Goal: Task Accomplishment & Management: Use online tool/utility

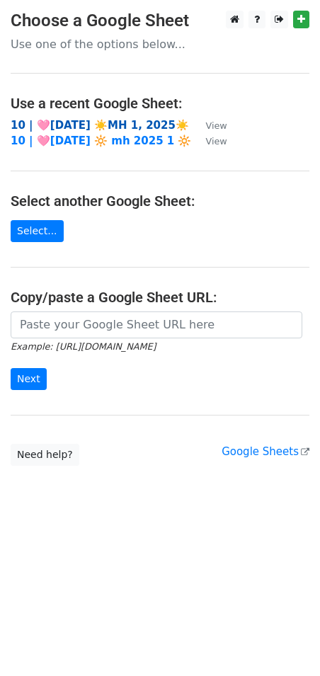
click at [95, 122] on strong "10 | 🩷[DATE] ☀️MH 1, 2025☀️" at bounding box center [100, 125] width 178 height 13
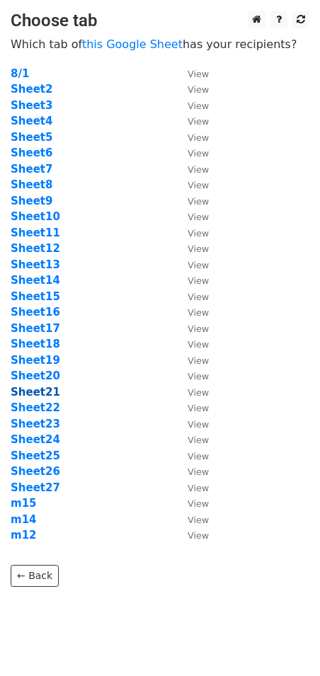
click at [47, 392] on strong "Sheet21" at bounding box center [36, 392] width 50 height 13
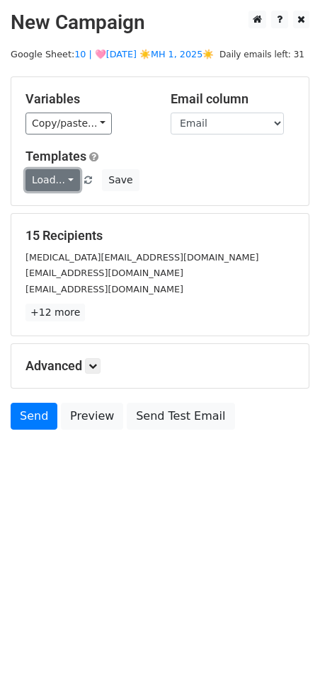
click at [63, 178] on link "Load..." at bounding box center [52, 180] width 55 height 22
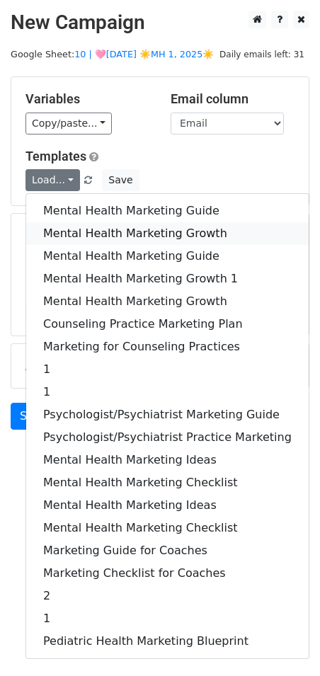
click at [73, 233] on link "Mental Health Marketing Growth" at bounding box center [167, 233] width 283 height 23
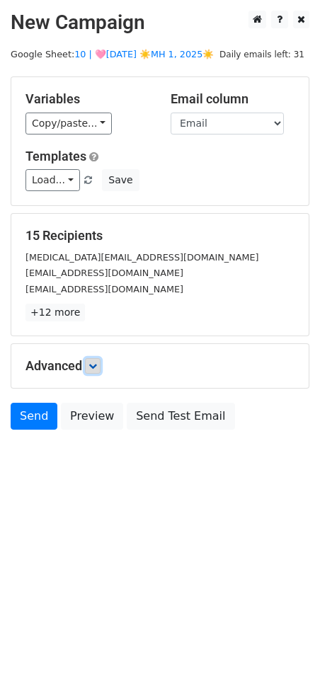
click at [97, 363] on icon at bounding box center [93, 366] width 8 height 8
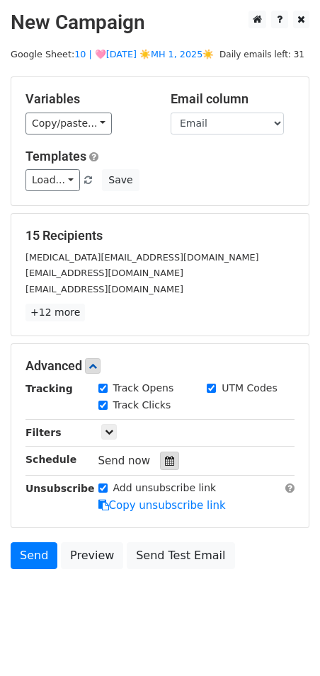
click at [165, 462] on icon at bounding box center [169, 461] width 9 height 10
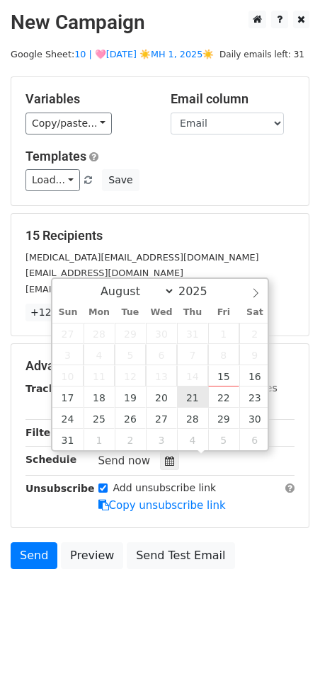
type input "2025-08-21 12:00"
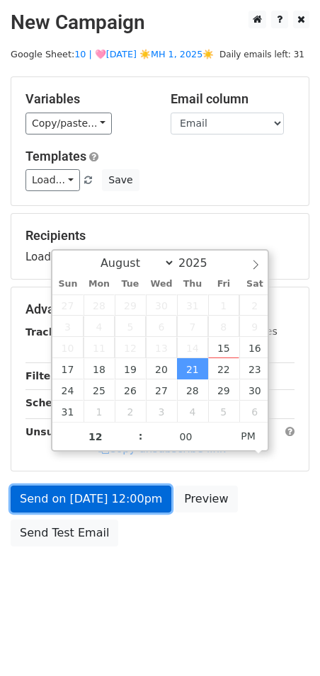
click at [114, 500] on link "Send on Aug 21 at 12:00pm" at bounding box center [91, 499] width 161 height 27
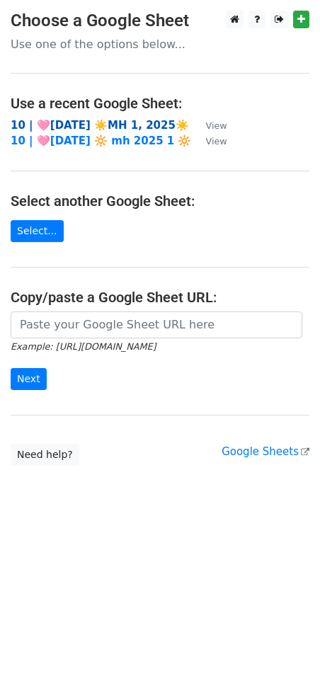
click at [102, 124] on strong "10 | 🩷[DATE] ☀️MH 1, 2025☀️" at bounding box center [100, 125] width 178 height 13
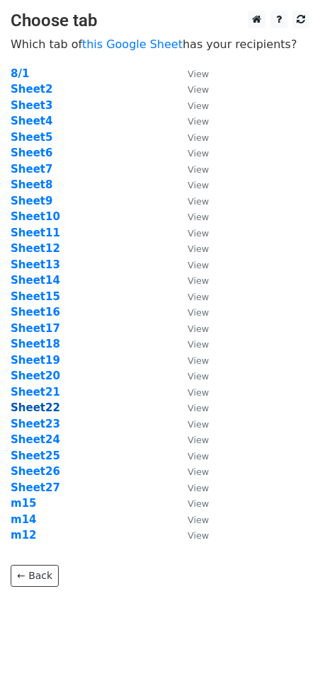
click at [47, 411] on strong "Sheet22" at bounding box center [36, 407] width 50 height 13
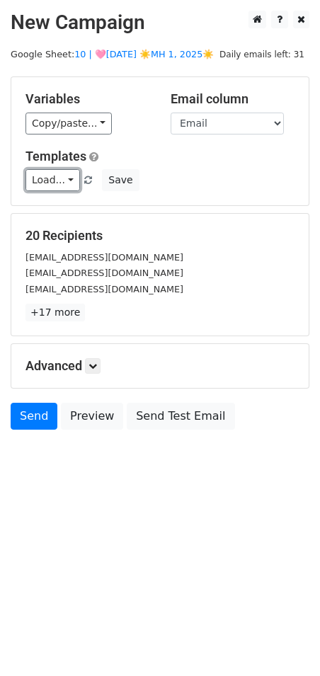
click at [56, 177] on link "Load..." at bounding box center [52, 180] width 55 height 22
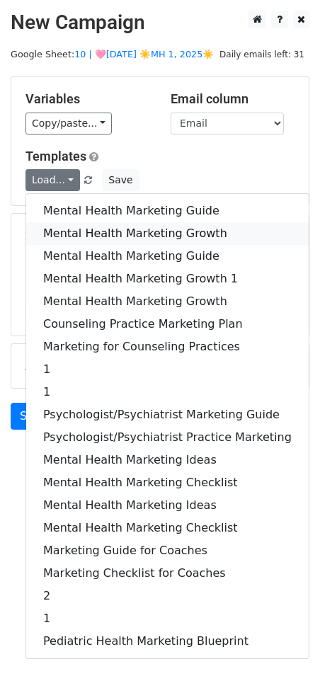
click at [56, 227] on link "Mental Health Marketing Growth" at bounding box center [167, 233] width 283 height 23
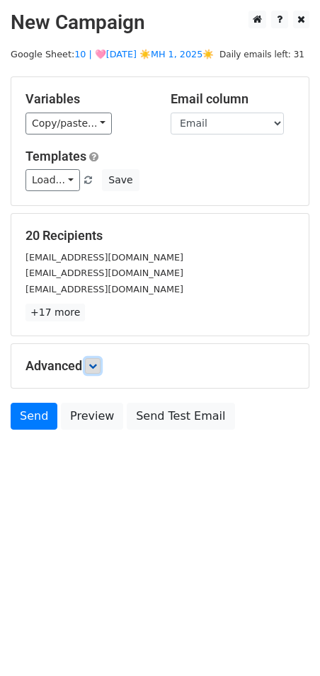
click at [96, 365] on icon at bounding box center [93, 366] width 8 height 8
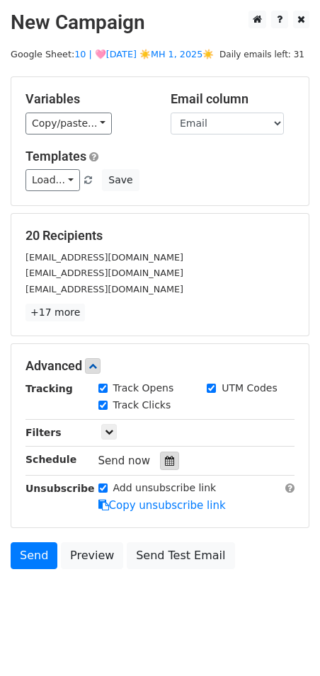
click at [160, 454] on div at bounding box center [169, 461] width 19 height 18
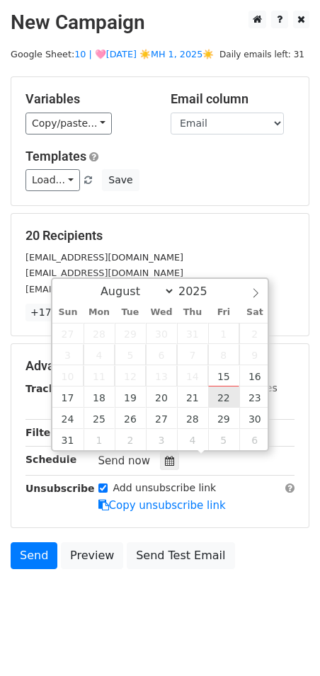
type input "2025-08-22 12:00"
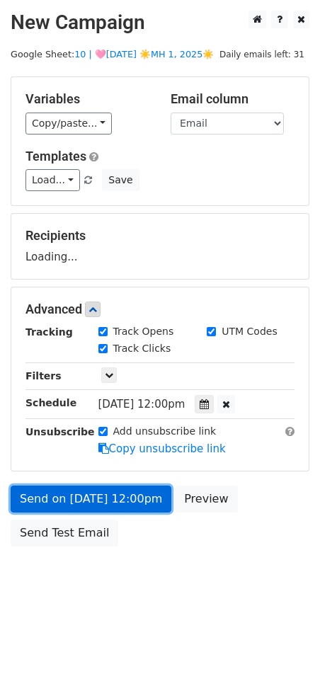
click at [130, 510] on link "Send on Aug 22 at 12:00pm" at bounding box center [91, 499] width 161 height 27
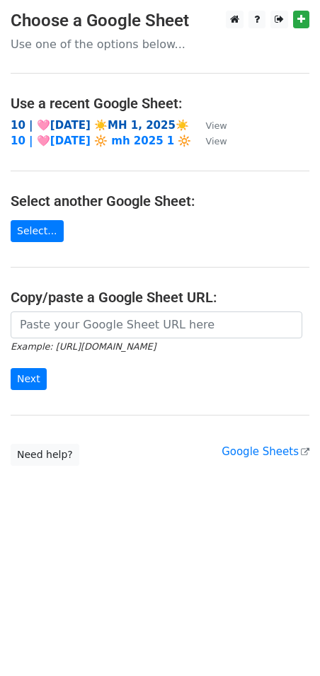
click at [118, 119] on strong "10 | 🩷[DATE] ☀️MH 1, 2025☀️" at bounding box center [100, 125] width 178 height 13
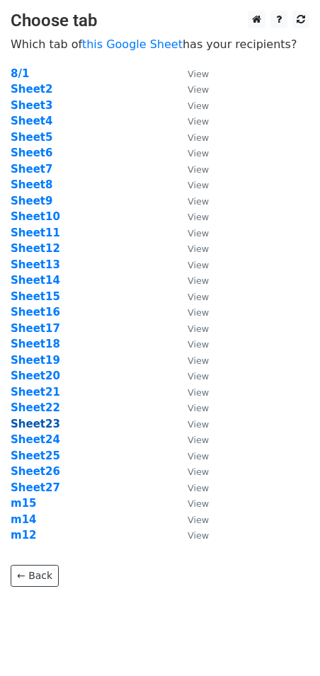
click at [42, 427] on strong "Sheet23" at bounding box center [36, 424] width 50 height 13
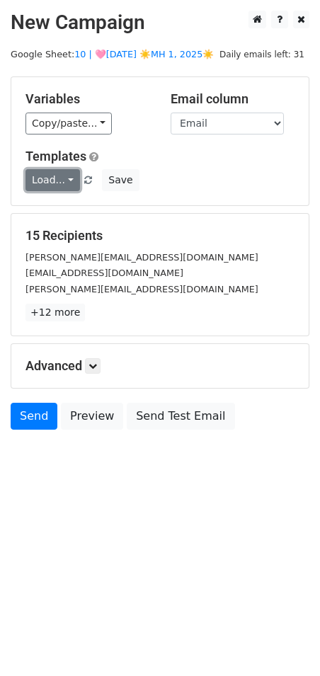
click at [56, 180] on link "Load..." at bounding box center [52, 180] width 55 height 22
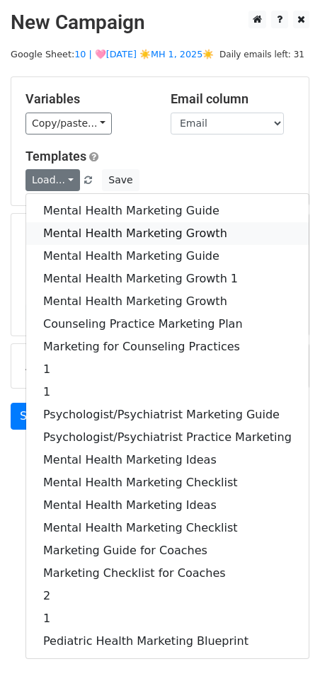
click at [55, 227] on link "Mental Health Marketing Growth" at bounding box center [167, 233] width 283 height 23
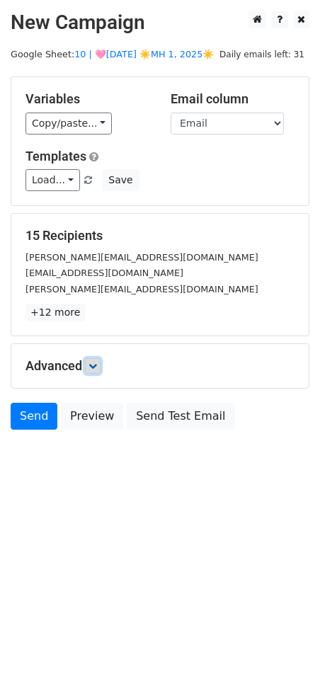
click at [96, 365] on icon at bounding box center [93, 366] width 8 height 8
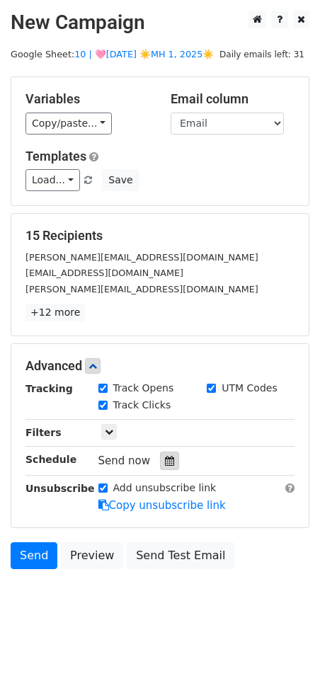
click at [168, 459] on icon at bounding box center [169, 461] width 9 height 10
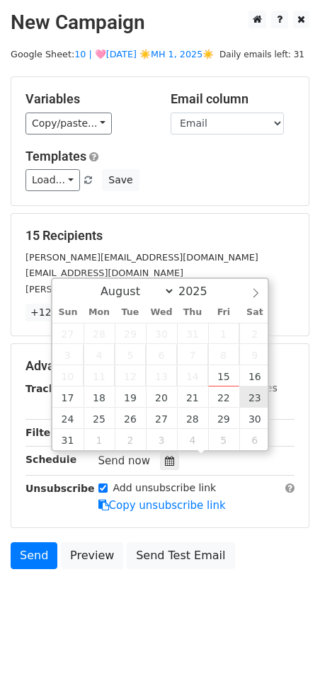
type input "2025-08-23 12:00"
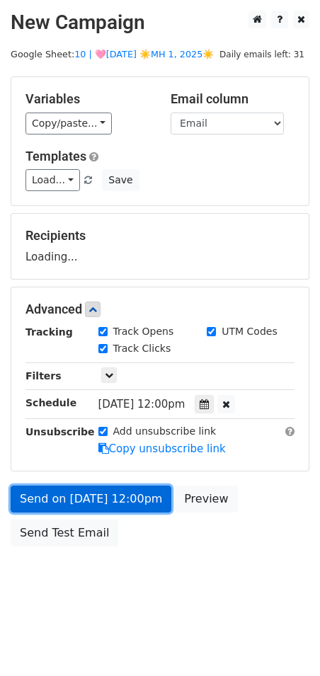
click at [122, 501] on link "Send on Aug 23 at 12:00pm" at bounding box center [91, 499] width 161 height 27
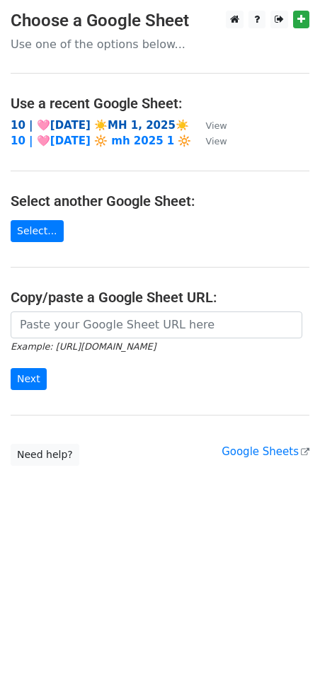
click at [132, 122] on strong "10 | 🩷AUG 1 ☀️MH 1, 2025☀️" at bounding box center [100, 125] width 178 height 13
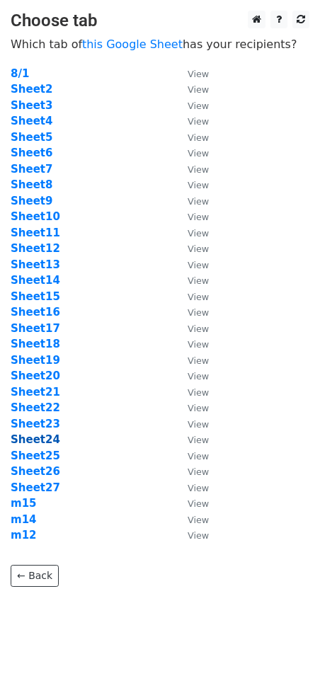
click at [39, 438] on strong "Sheet24" at bounding box center [36, 439] width 50 height 13
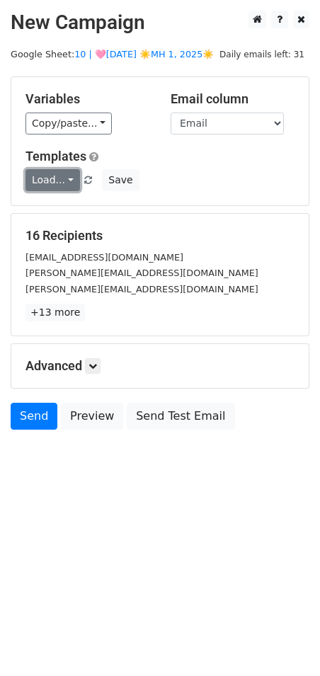
click at [50, 177] on link "Load..." at bounding box center [52, 180] width 55 height 22
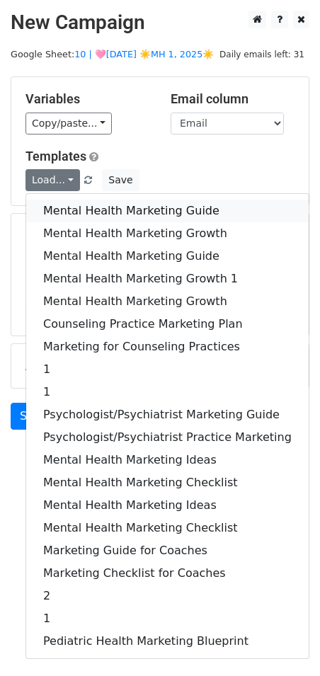
click at [56, 208] on link "Mental Health Marketing Guide" at bounding box center [167, 211] width 283 height 23
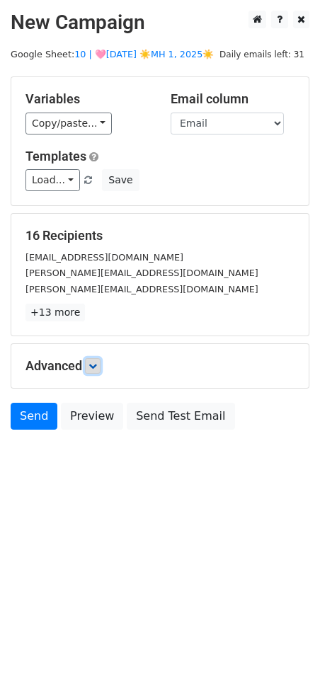
click at [91, 365] on link at bounding box center [93, 366] width 16 height 16
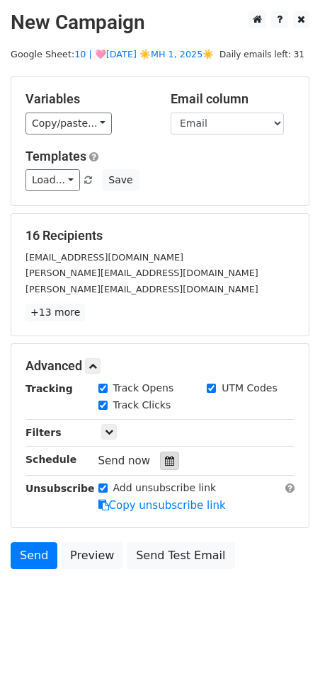
click at [165, 458] on icon at bounding box center [169, 461] width 9 height 10
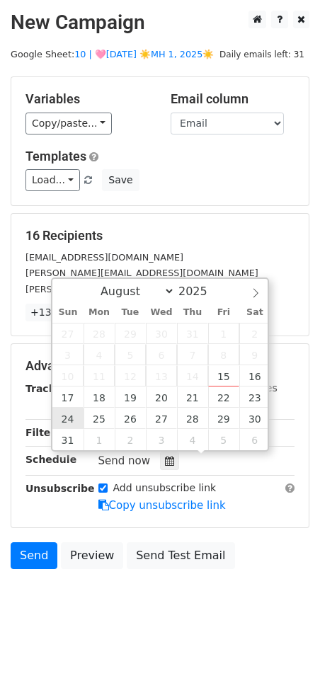
type input "2025-08-24 12:00"
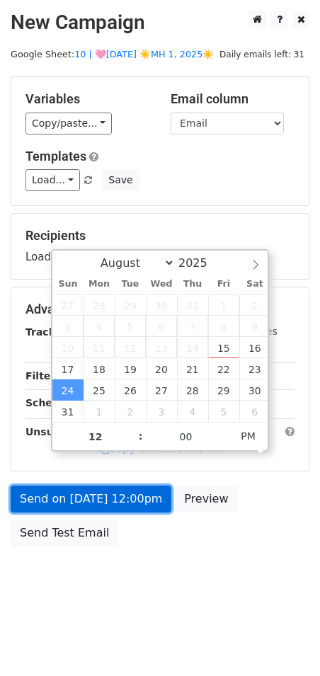
click at [75, 510] on link "Send on Aug 24 at 12:00pm" at bounding box center [91, 499] width 161 height 27
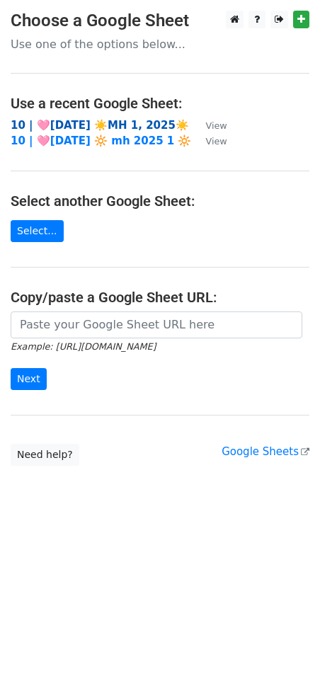
click at [118, 123] on strong "10 | 🩷[DATE] ☀️MH 1, 2025☀️" at bounding box center [100, 125] width 178 height 13
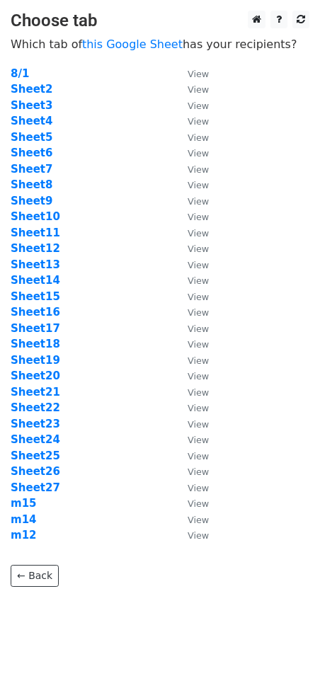
click at [47, 446] on td "Sheet24" at bounding box center [92, 440] width 163 height 16
click at [46, 452] on strong "Sheet25" at bounding box center [36, 456] width 50 height 13
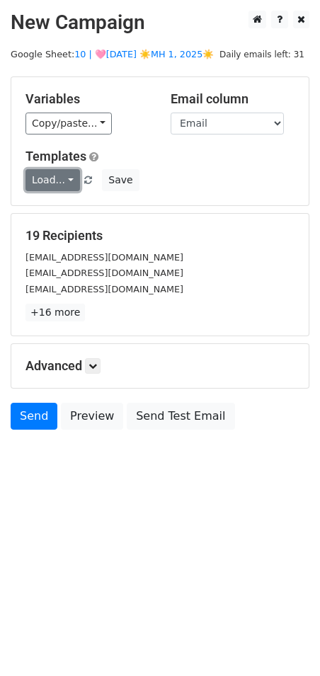
click at [56, 177] on link "Load..." at bounding box center [52, 180] width 55 height 22
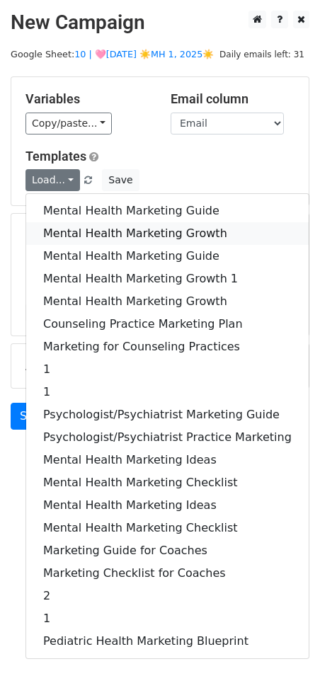
click at [58, 227] on link "Mental Health Marketing Growth" at bounding box center [167, 233] width 283 height 23
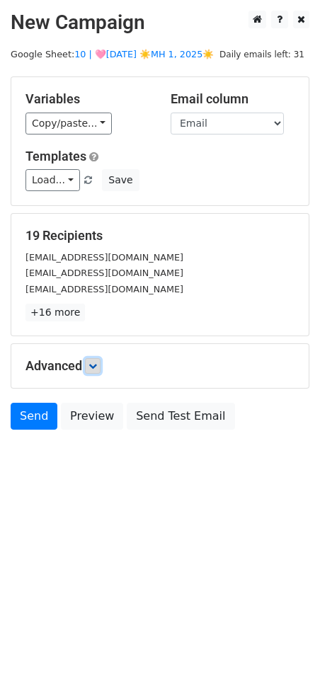
click at [97, 363] on icon at bounding box center [93, 366] width 8 height 8
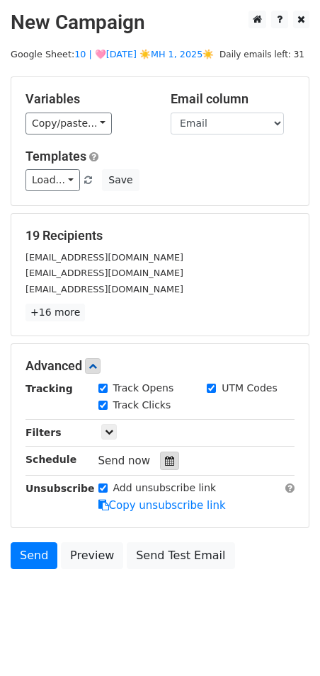
click at [170, 457] on div at bounding box center [169, 461] width 19 height 18
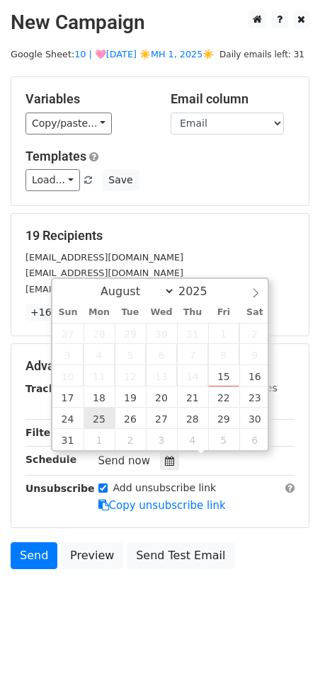
type input "2025-08-25 12:00"
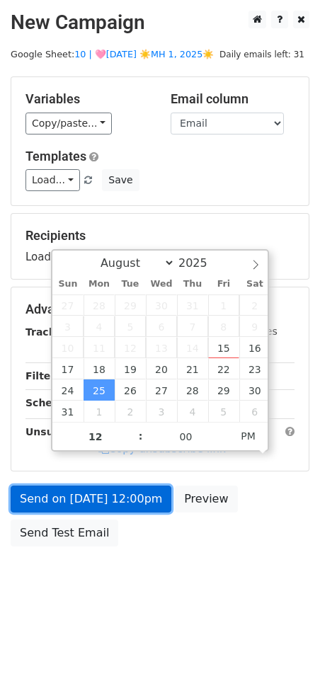
click at [87, 493] on link "Send on Aug 25 at 12:00pm" at bounding box center [91, 499] width 161 height 27
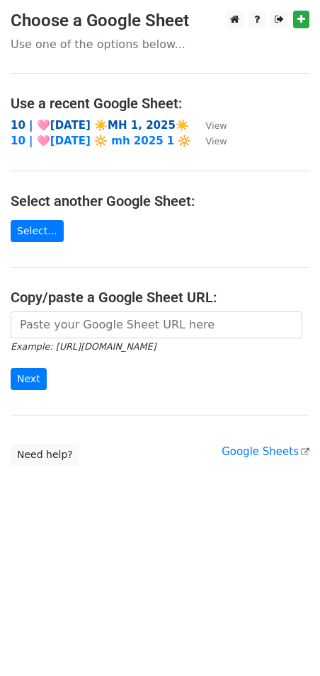
click at [118, 127] on strong "10 | 🩷[DATE] ☀️MH 1, 2025☀️" at bounding box center [100, 125] width 178 height 13
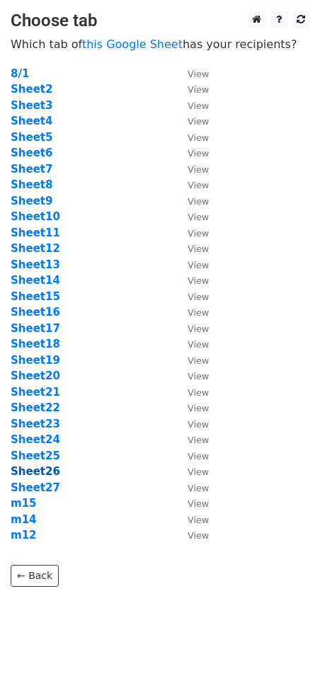
click at [45, 473] on strong "Sheet26" at bounding box center [36, 471] width 50 height 13
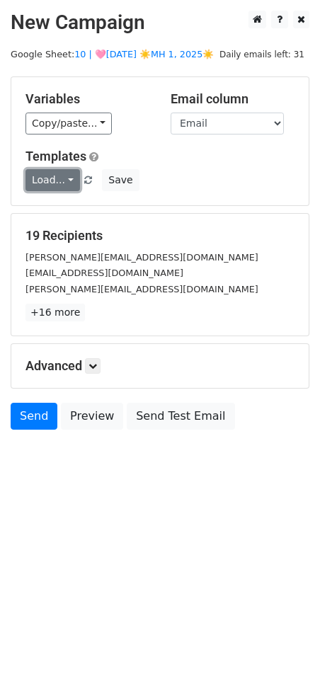
click at [43, 177] on link "Load..." at bounding box center [52, 180] width 55 height 22
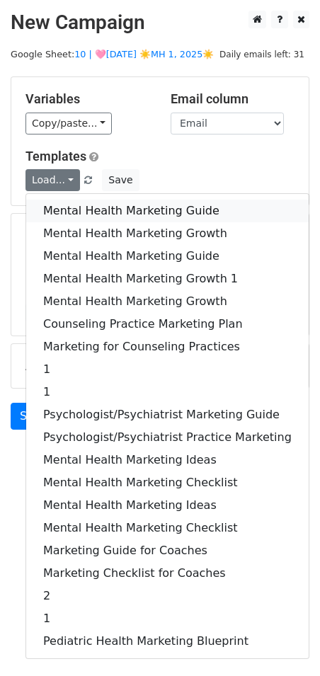
click at [58, 202] on link "Mental Health Marketing Guide" at bounding box center [167, 211] width 283 height 23
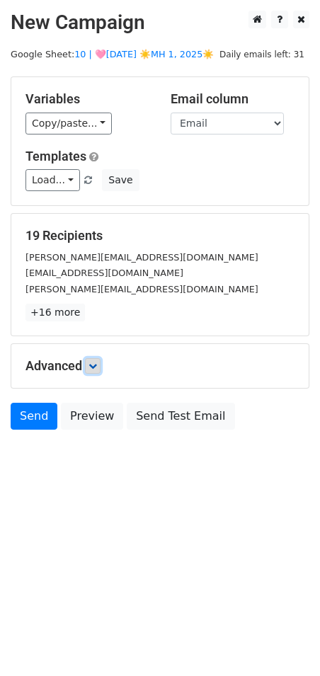
click at [97, 363] on icon at bounding box center [93, 366] width 8 height 8
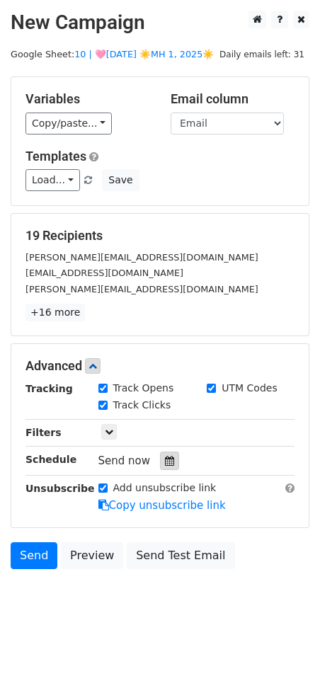
click at [168, 462] on div at bounding box center [169, 461] width 19 height 18
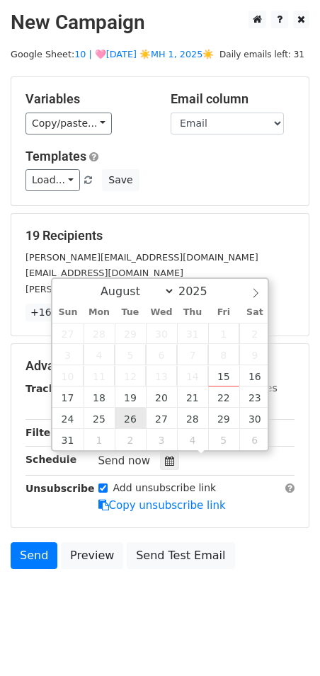
type input "[DATE] 12:00"
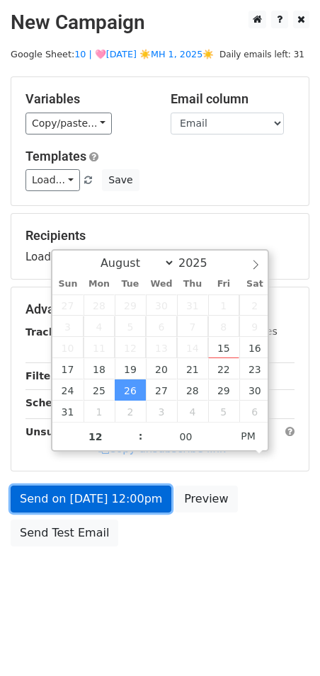
click at [119, 504] on link "Send on [DATE] 12:00pm" at bounding box center [91, 499] width 161 height 27
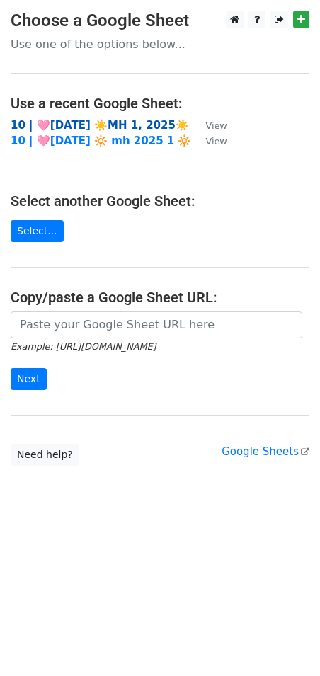
click at [80, 116] on main "Choose a Google Sheet Use one of the options below... Use a recent Google Sheet…" at bounding box center [160, 238] width 320 height 455
click at [80, 119] on strong "10 | 🩷[DATE] ☀️MH 1, 2025☀️" at bounding box center [100, 125] width 178 height 13
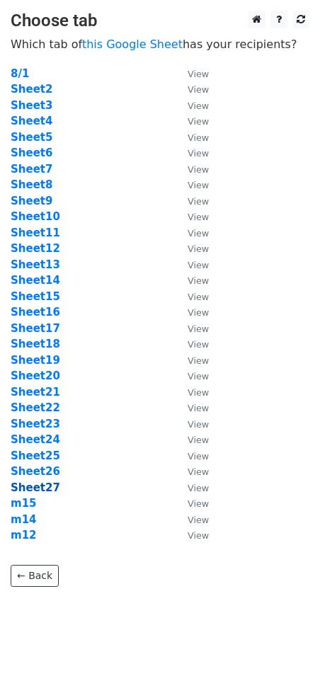
click at [42, 491] on strong "Sheet27" at bounding box center [36, 487] width 50 height 13
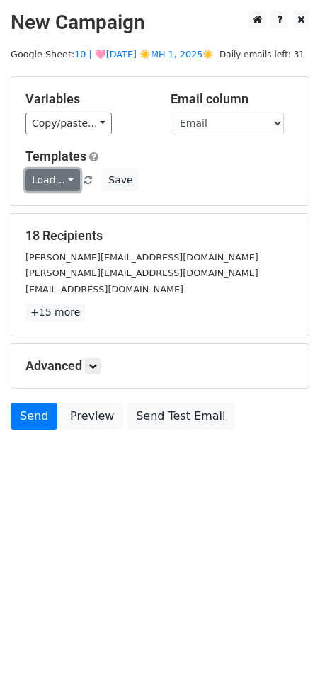
click at [53, 181] on link "Load..." at bounding box center [52, 180] width 55 height 22
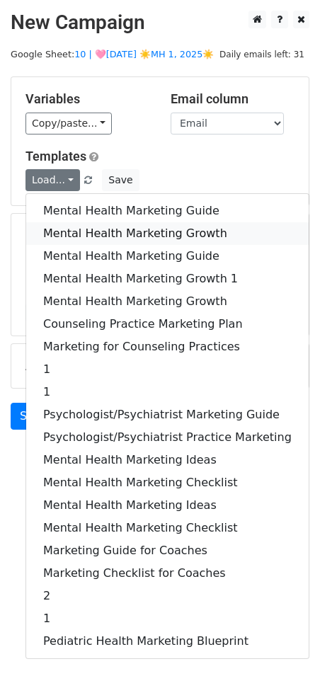
click at [60, 234] on link "Mental Health Marketing Growth" at bounding box center [167, 233] width 283 height 23
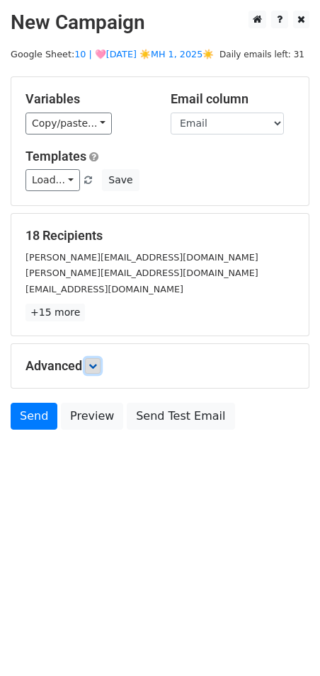
click at [94, 362] on icon at bounding box center [93, 366] width 8 height 8
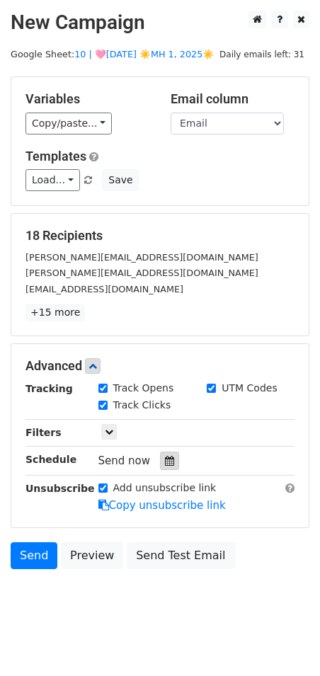
click at [165, 458] on icon at bounding box center [169, 461] width 9 height 10
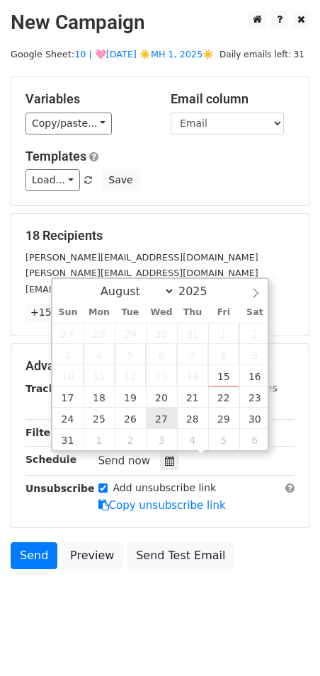
type input "[DATE] 12:00"
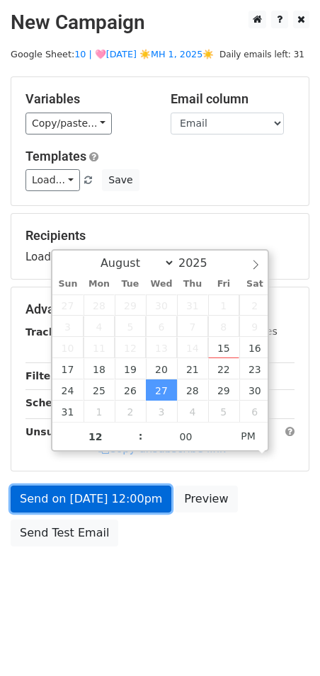
click at [130, 503] on link "Send on [DATE] 12:00pm" at bounding box center [91, 499] width 161 height 27
